Goal: Transaction & Acquisition: Book appointment/travel/reservation

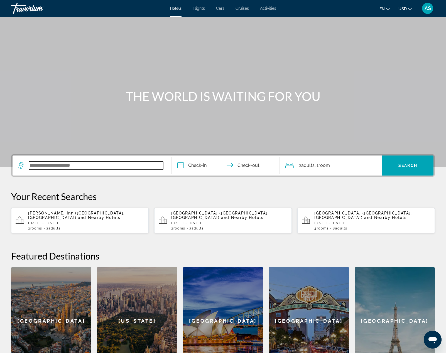
click at [47, 166] on input "Search widget" at bounding box center [96, 165] width 134 height 8
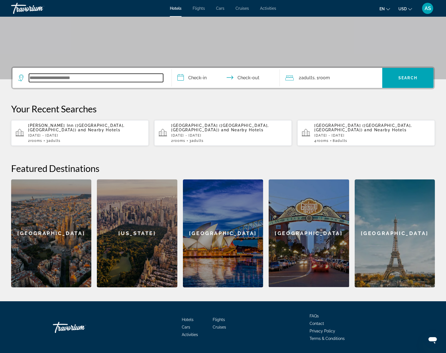
scroll to position [104, 0]
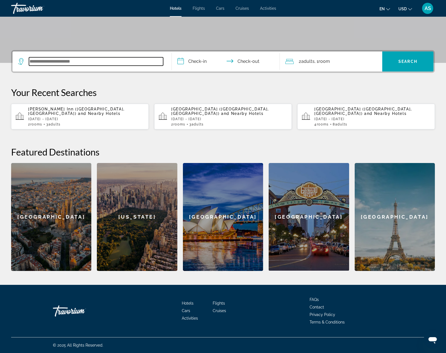
paste input "*********"
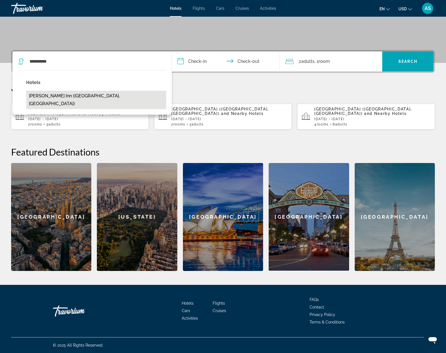
click at [48, 97] on button "[PERSON_NAME] Inn ([GEOGRAPHIC_DATA], [GEOGRAPHIC_DATA])" at bounding box center [96, 100] width 140 height 18
type input "**********"
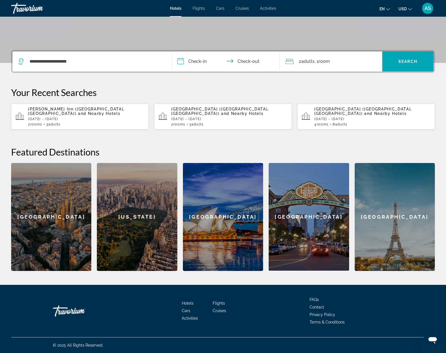
click at [193, 64] on input "**********" at bounding box center [227, 63] width 110 height 22
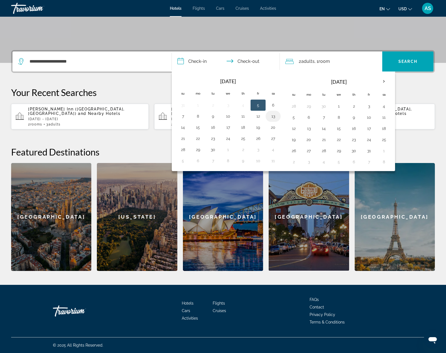
click at [272, 117] on button "13" at bounding box center [273, 116] width 9 height 8
click at [244, 127] on button "18" at bounding box center [243, 128] width 9 height 8
type input "**********"
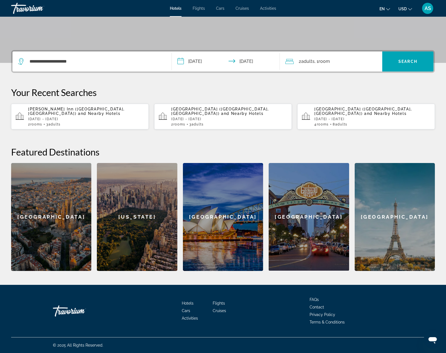
click at [316, 65] on div "2 Adult Adults , 1 Room rooms" at bounding box center [333, 62] width 97 height 20
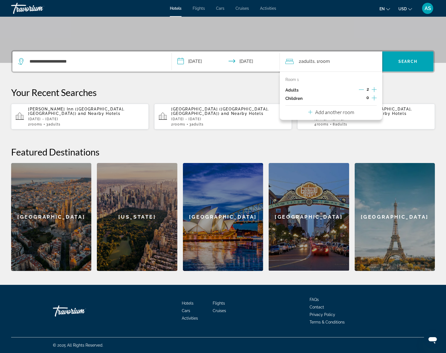
click at [360, 90] on icon "Decrement adults" at bounding box center [361, 90] width 5 height 0
click at [398, 60] on span "Search widget" at bounding box center [407, 61] width 51 height 13
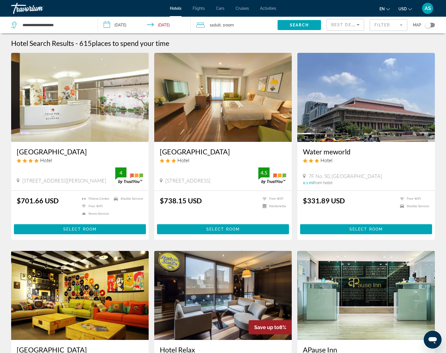
click at [353, 118] on img "Main content" at bounding box center [366, 97] width 138 height 89
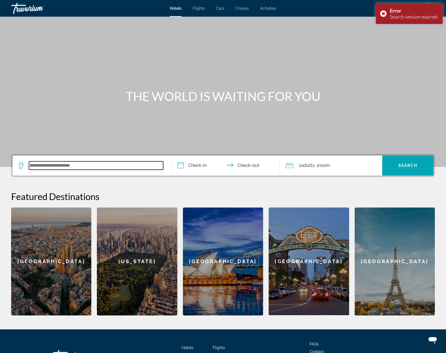
click at [52, 166] on input "Search widget" at bounding box center [96, 165] width 134 height 8
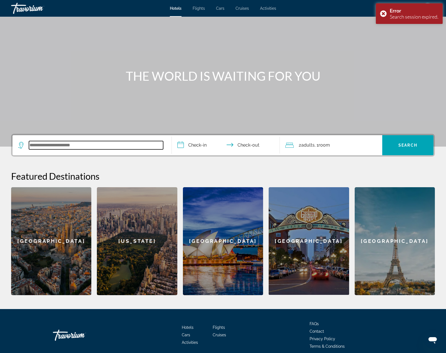
scroll to position [43, 0]
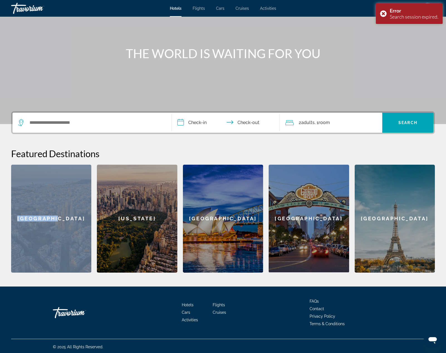
click at [38, 121] on div "**********" at bounding box center [223, 191] width 446 height 161
drag, startPoint x: 52, startPoint y: 166, endPoint x: 36, endPoint y: 123, distance: 45.9
click at [36, 123] on input "Search widget" at bounding box center [96, 123] width 134 height 8
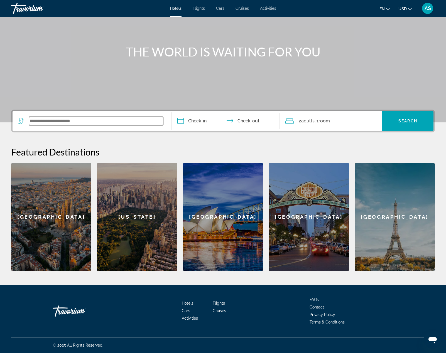
paste input "*********"
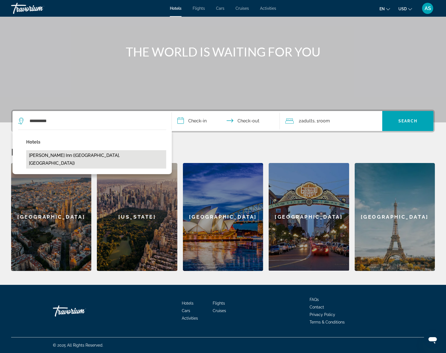
click at [61, 156] on button "[PERSON_NAME] Inn ([GEOGRAPHIC_DATA], [GEOGRAPHIC_DATA])" at bounding box center [96, 159] width 140 height 18
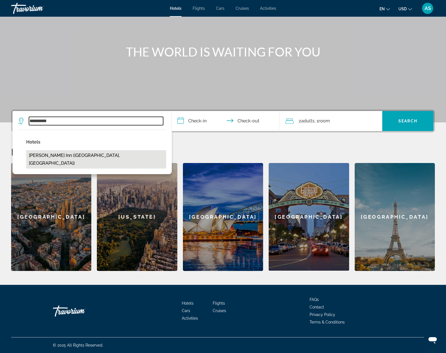
type input "**********"
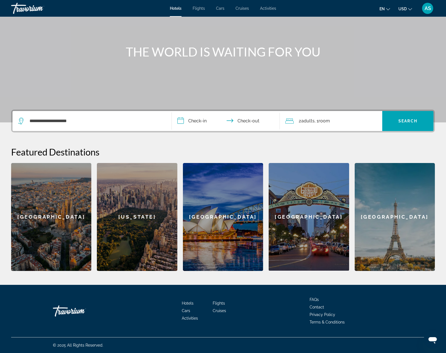
click at [196, 121] on input "**********" at bounding box center [227, 122] width 110 height 22
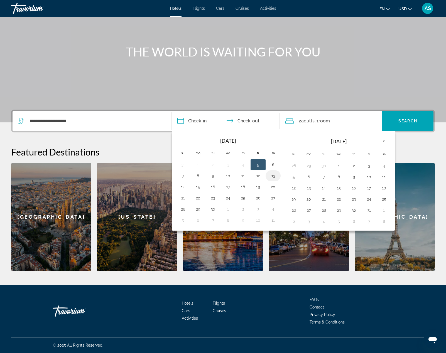
click at [273, 175] on button "13" at bounding box center [273, 176] width 9 height 8
click at [244, 186] on button "18" at bounding box center [243, 187] width 9 height 8
type input "**********"
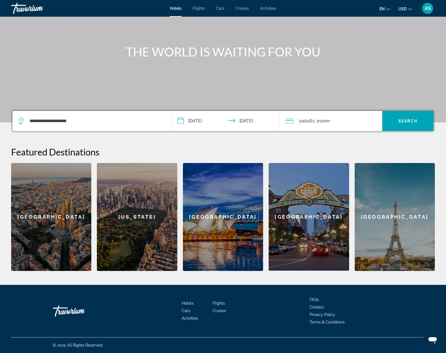
click at [322, 123] on span "Room" at bounding box center [324, 120] width 11 height 5
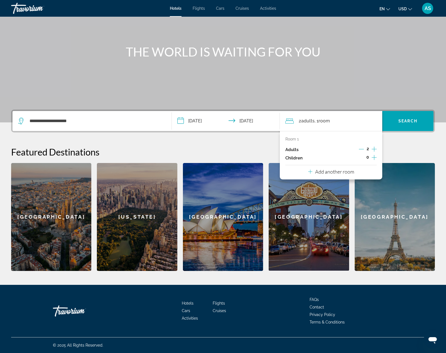
click at [363, 149] on icon "Decrement adults" at bounding box center [361, 149] width 5 height 0
click at [405, 122] on span "Search" at bounding box center [407, 121] width 19 height 4
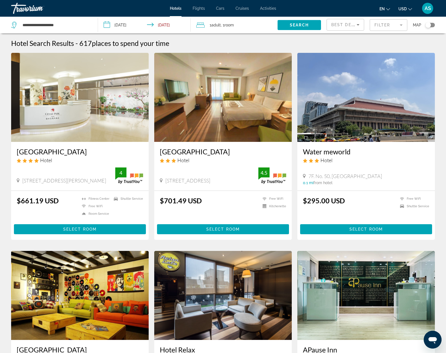
click at [332, 152] on h3 "Water meworld" at bounding box center [366, 152] width 126 height 8
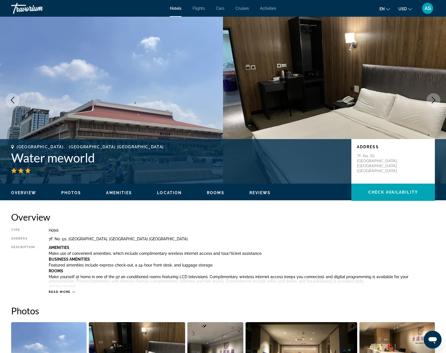
click at [433, 99] on icon "Next image" at bounding box center [434, 100] width 4 height 7
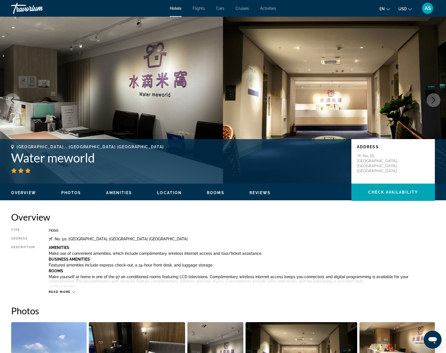
click at [433, 99] on icon "Next image" at bounding box center [434, 100] width 4 height 7
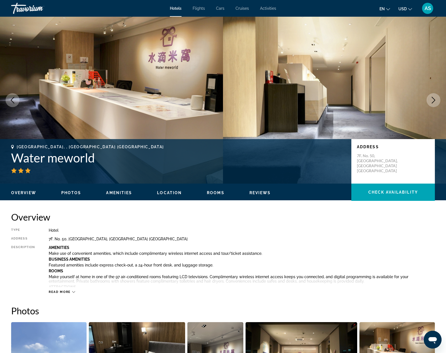
click at [433, 99] on icon "Next image" at bounding box center [434, 100] width 4 height 7
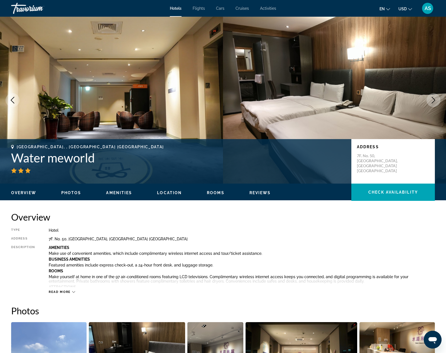
click at [433, 99] on icon "Next image" at bounding box center [434, 100] width 4 height 7
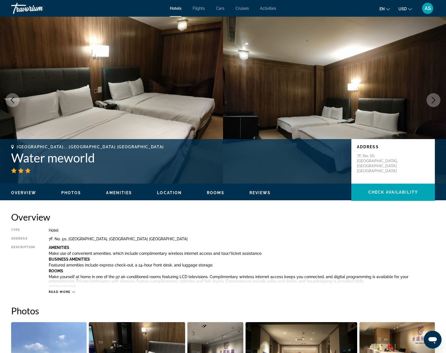
click at [433, 99] on icon "Next image" at bounding box center [434, 100] width 4 height 7
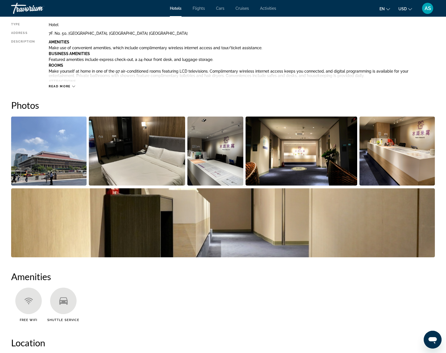
scroll to position [216, 0]
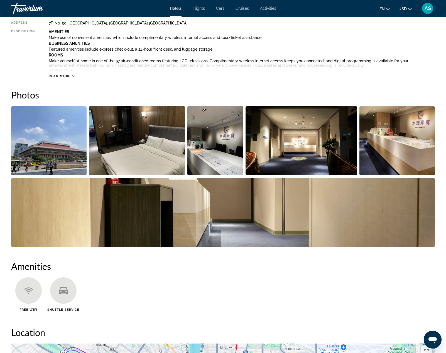
click at [74, 151] on img "Open full-screen image slider" at bounding box center [48, 140] width 75 height 69
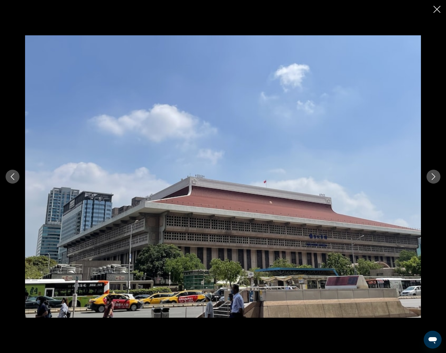
click at [432, 176] on icon "Next image" at bounding box center [433, 176] width 7 height 7
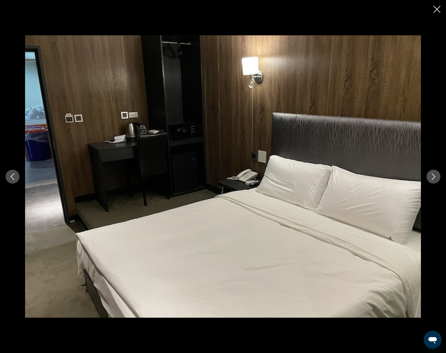
click at [433, 175] on icon "Next image" at bounding box center [434, 176] width 4 height 7
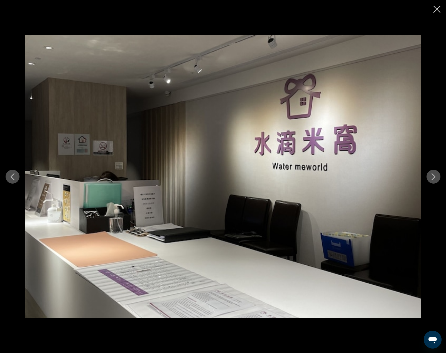
click at [433, 175] on icon "Next image" at bounding box center [434, 176] width 4 height 7
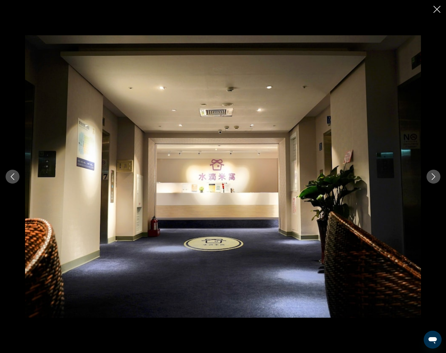
click at [433, 175] on icon "Next image" at bounding box center [434, 176] width 4 height 7
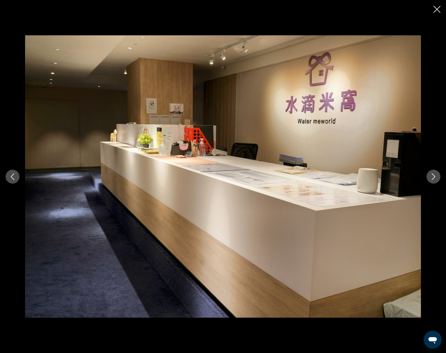
click at [433, 175] on icon "Next image" at bounding box center [434, 176] width 4 height 7
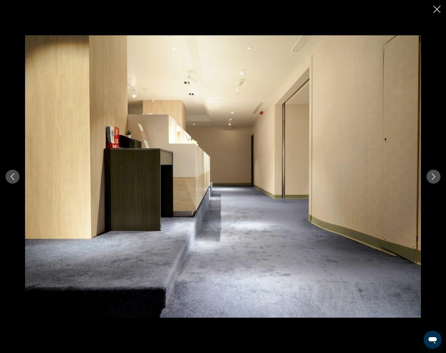
click at [434, 176] on icon "Next image" at bounding box center [434, 176] width 4 height 7
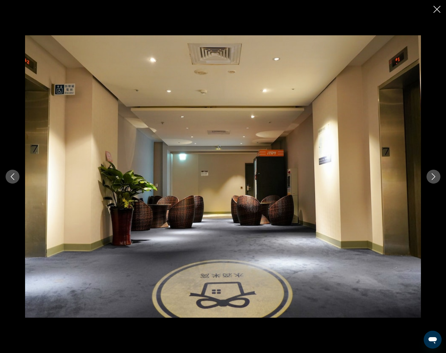
click at [435, 177] on icon "Next image" at bounding box center [434, 176] width 4 height 7
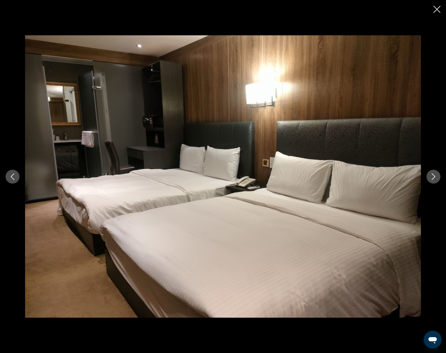
click at [435, 177] on icon "Next image" at bounding box center [434, 176] width 4 height 7
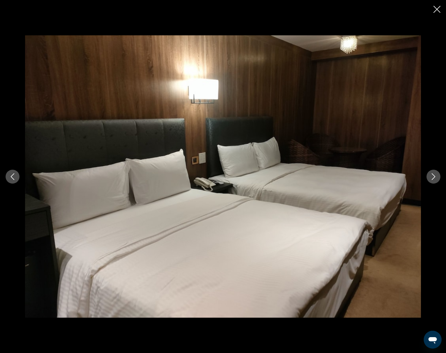
click at [435, 177] on icon "Next image" at bounding box center [434, 176] width 4 height 7
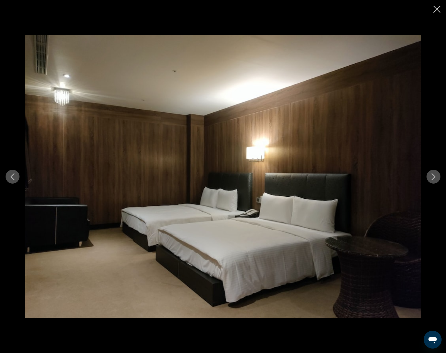
click at [435, 177] on icon "Next image" at bounding box center [434, 176] width 4 height 7
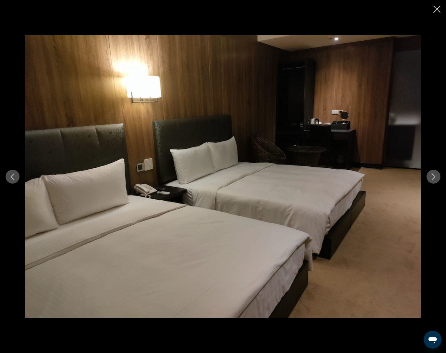
click at [435, 177] on icon "Next image" at bounding box center [434, 176] width 4 height 7
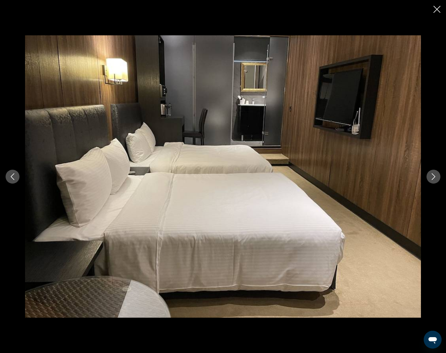
click at [435, 177] on icon "Next image" at bounding box center [434, 176] width 4 height 7
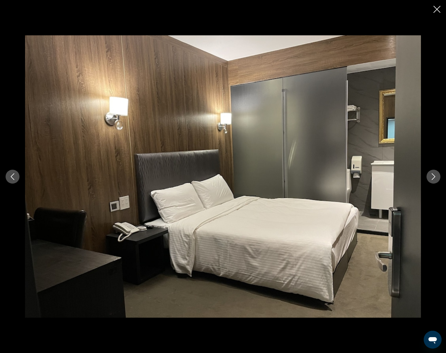
click at [435, 177] on icon "Next image" at bounding box center [434, 176] width 4 height 7
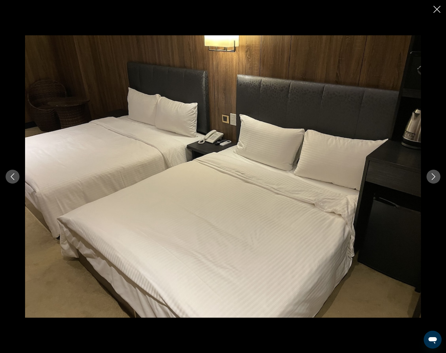
click at [13, 177] on icon "Previous image" at bounding box center [12, 176] width 7 height 7
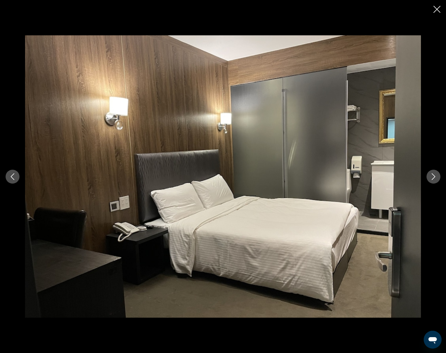
click at [436, 178] on icon "Next image" at bounding box center [433, 176] width 7 height 7
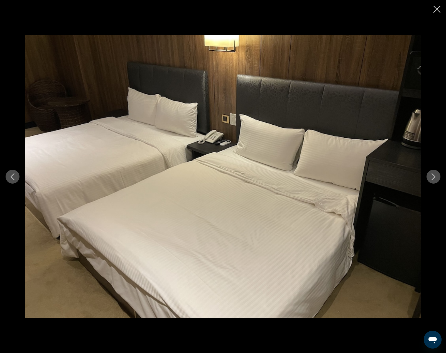
click at [436, 178] on icon "Next image" at bounding box center [433, 176] width 7 height 7
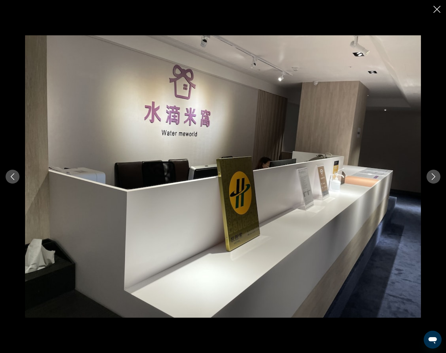
click at [436, 178] on icon "Next image" at bounding box center [433, 176] width 7 height 7
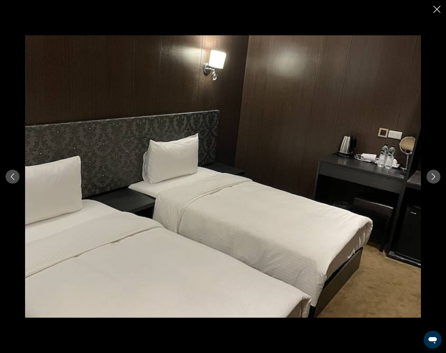
click at [436, 178] on icon "Next image" at bounding box center [433, 176] width 7 height 7
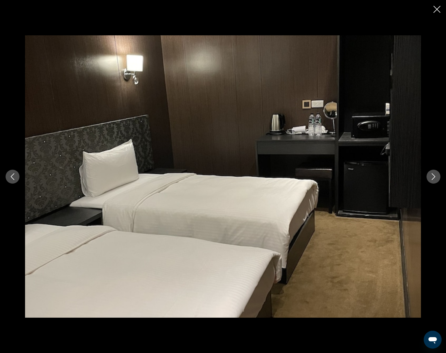
click at [440, 9] on icon "Close slideshow" at bounding box center [437, 9] width 7 height 7
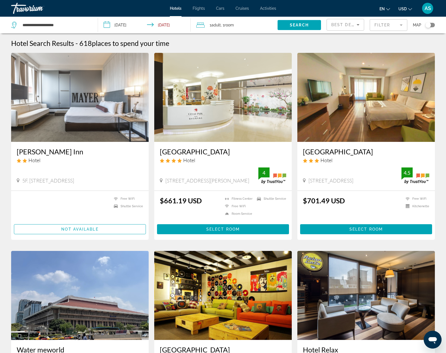
click at [91, 124] on img "Main content" at bounding box center [80, 97] width 138 height 89
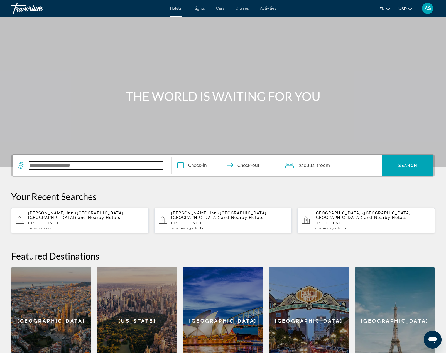
click at [41, 167] on input "Search widget" at bounding box center [96, 165] width 134 height 8
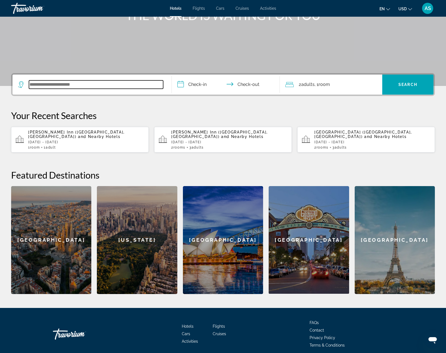
scroll to position [104, 0]
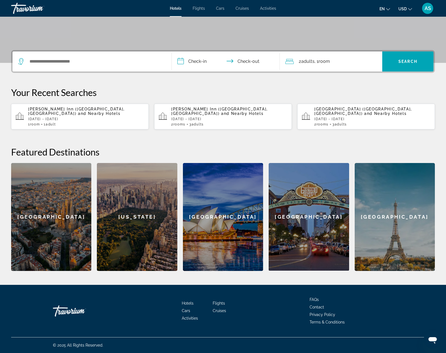
click at [55, 109] on span "[PERSON_NAME] Inn ([GEOGRAPHIC_DATA], [GEOGRAPHIC_DATA])" at bounding box center [76, 111] width 97 height 9
